Goal: Task Accomplishment & Management: Manage account settings

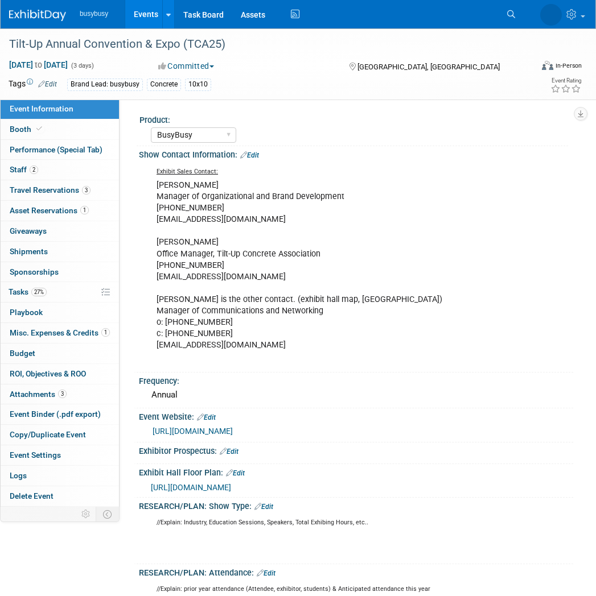
select select "BusyBusy"
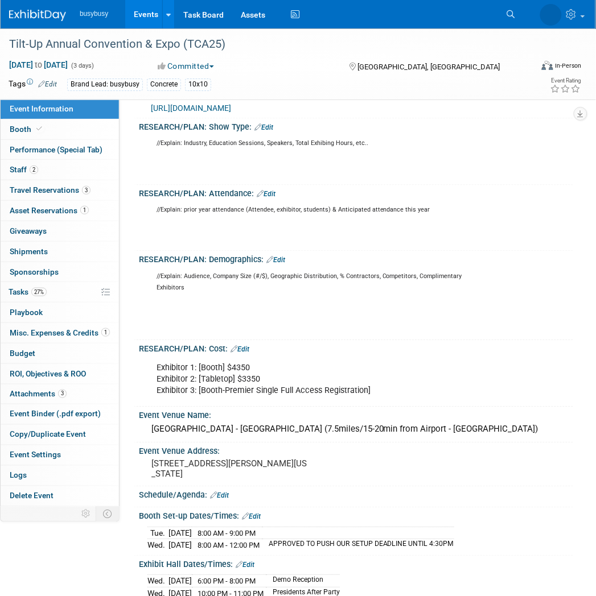
click at [34, 16] on img at bounding box center [37, 15] width 57 height 11
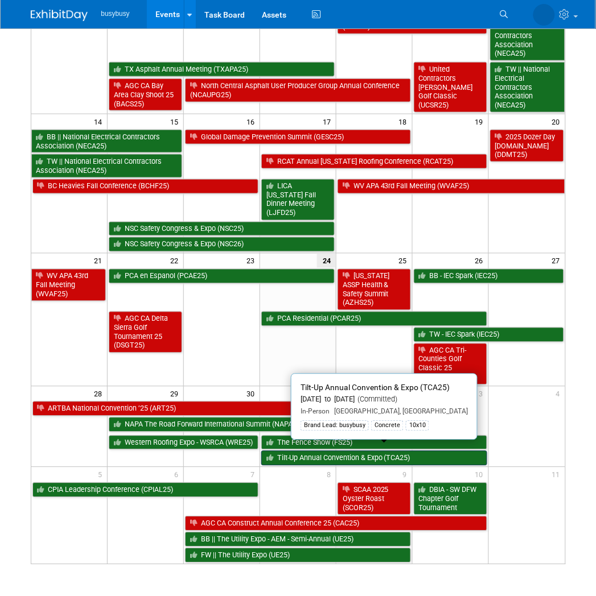
scroll to position [281, 0]
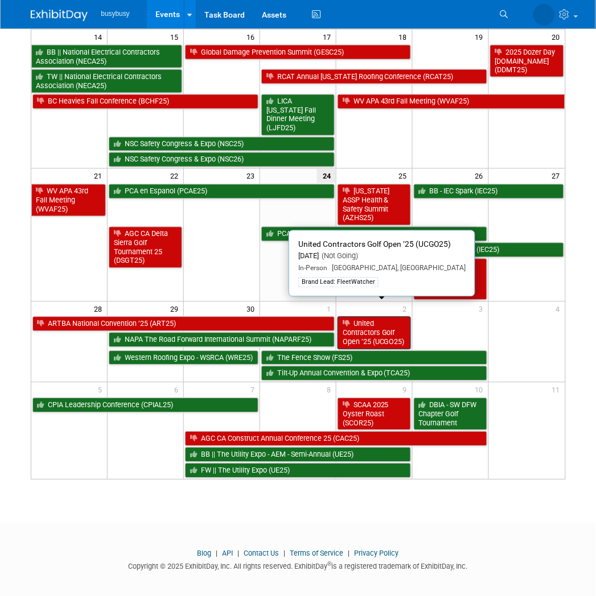
click at [362, 317] on link "United Contractors Golf Open ’25 (UCGO25)" at bounding box center [373, 333] width 73 height 32
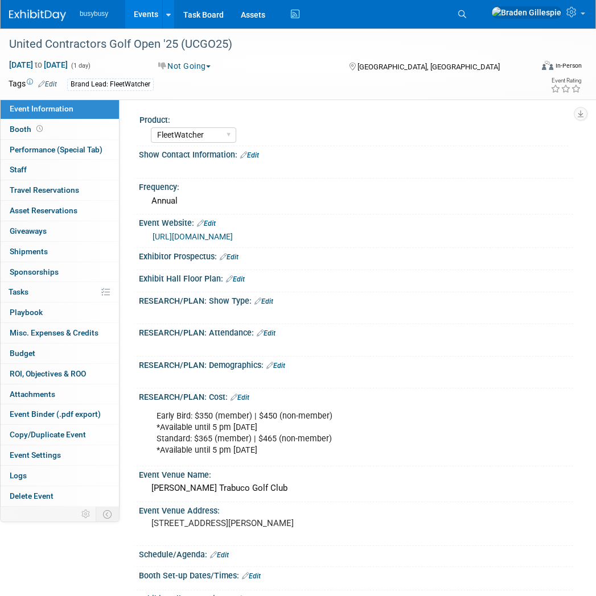
select select "FleetWatcher"
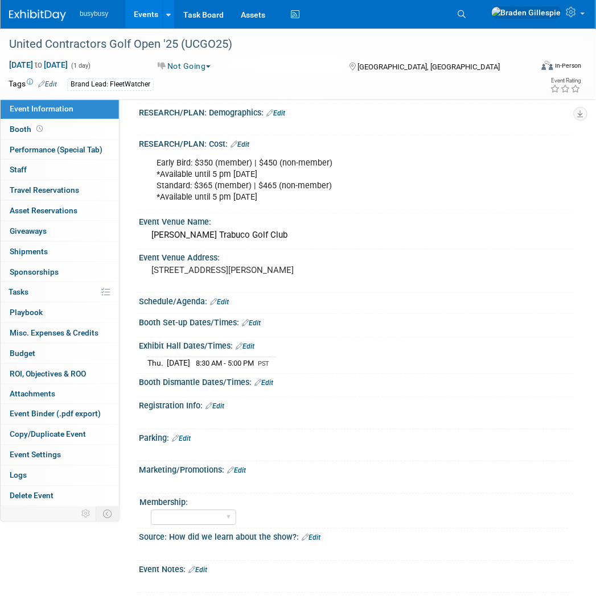
click at [35, 21] on div "busybusy Events Add Event Bulk Upload Events Shareable Event Boards Recently Vi…" at bounding box center [290, 14] width 563 height 28
click at [35, 16] on img at bounding box center [37, 15] width 57 height 11
